Goal: Task Accomplishment & Management: Complete application form

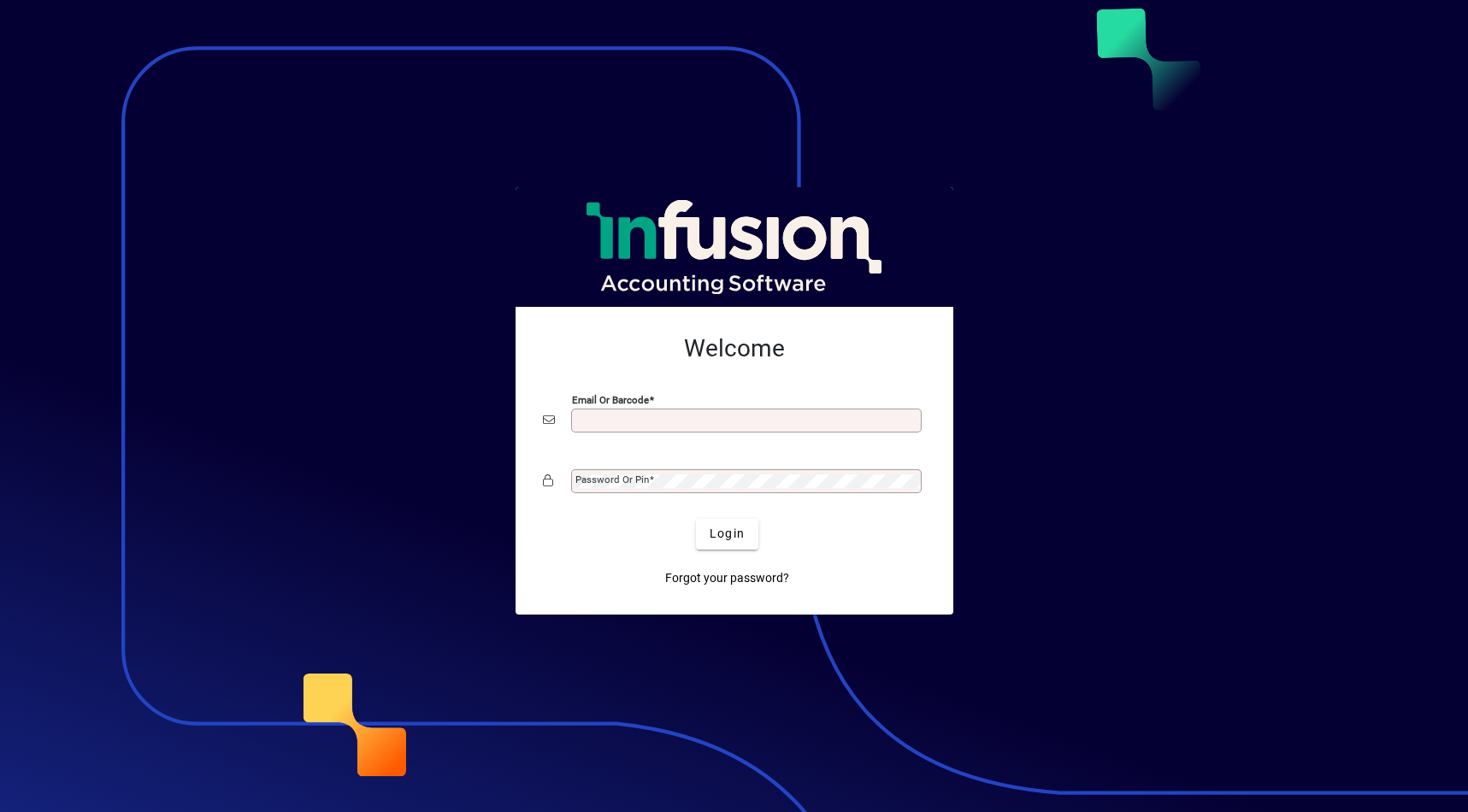
type input "**********"
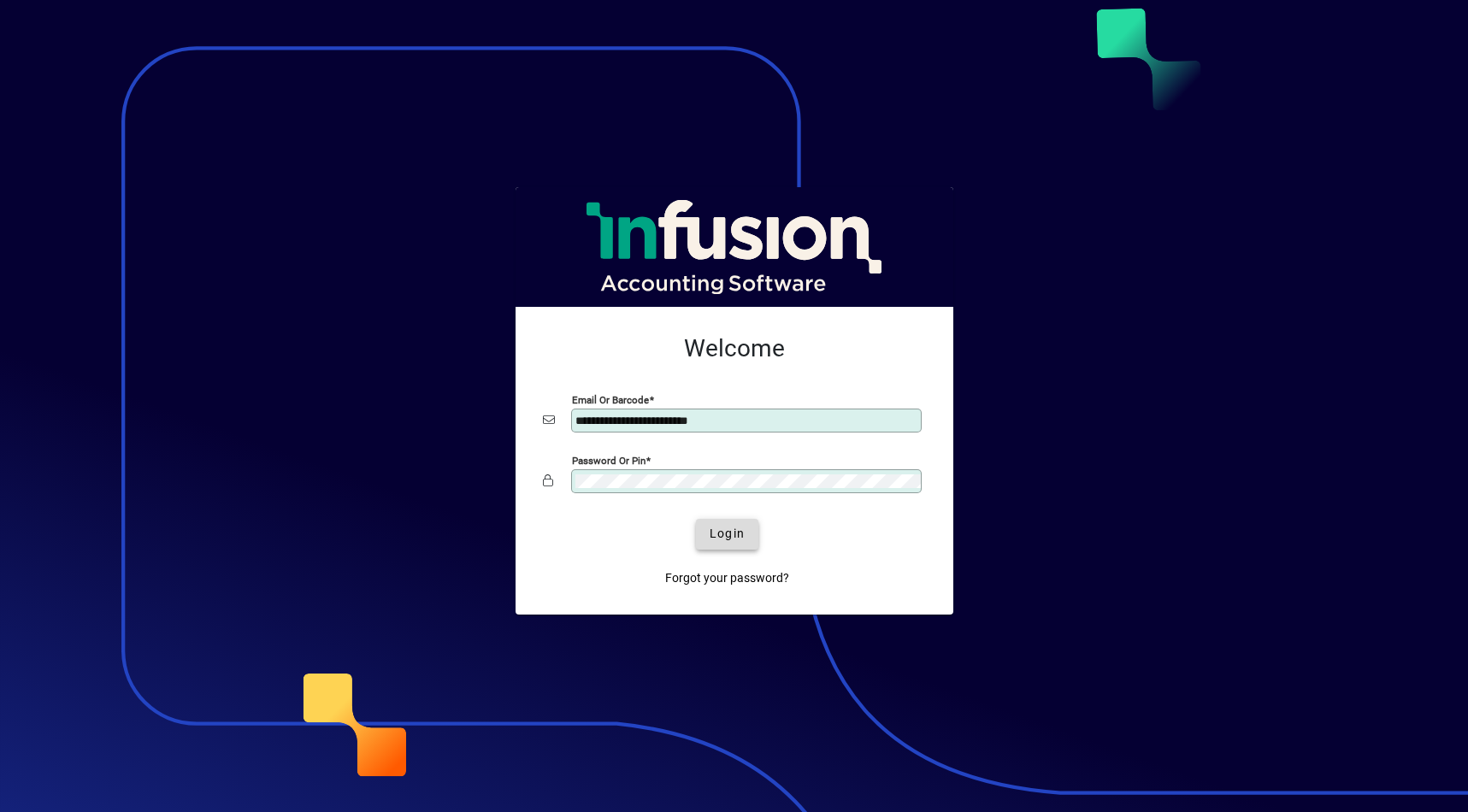
click at [716, 527] on span "Login" at bounding box center [728, 534] width 36 height 18
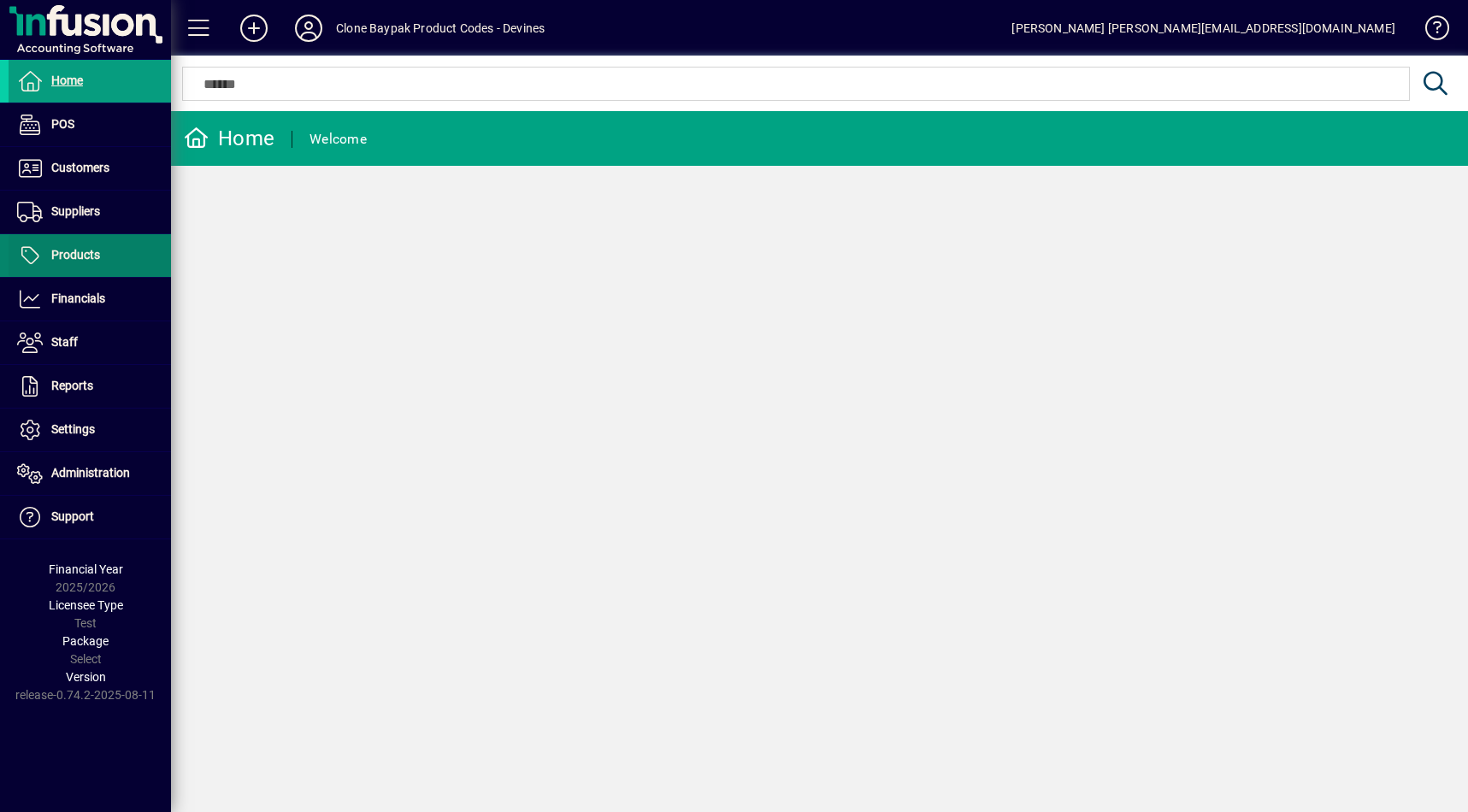
click at [103, 251] on span at bounding box center [90, 256] width 163 height 41
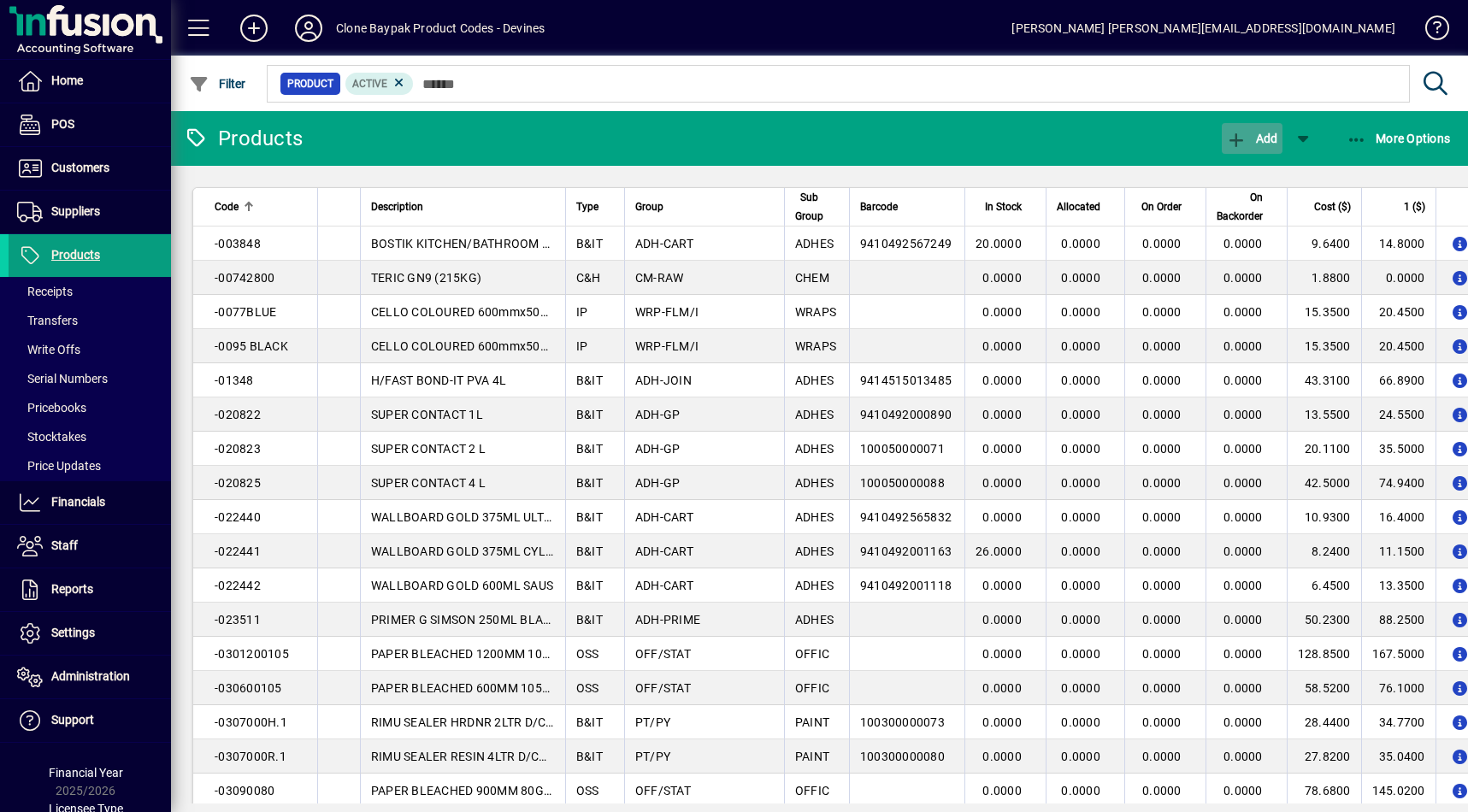
click at [1249, 145] on span "Add" at bounding box center [1252, 138] width 51 height 14
